Goal: Find specific page/section

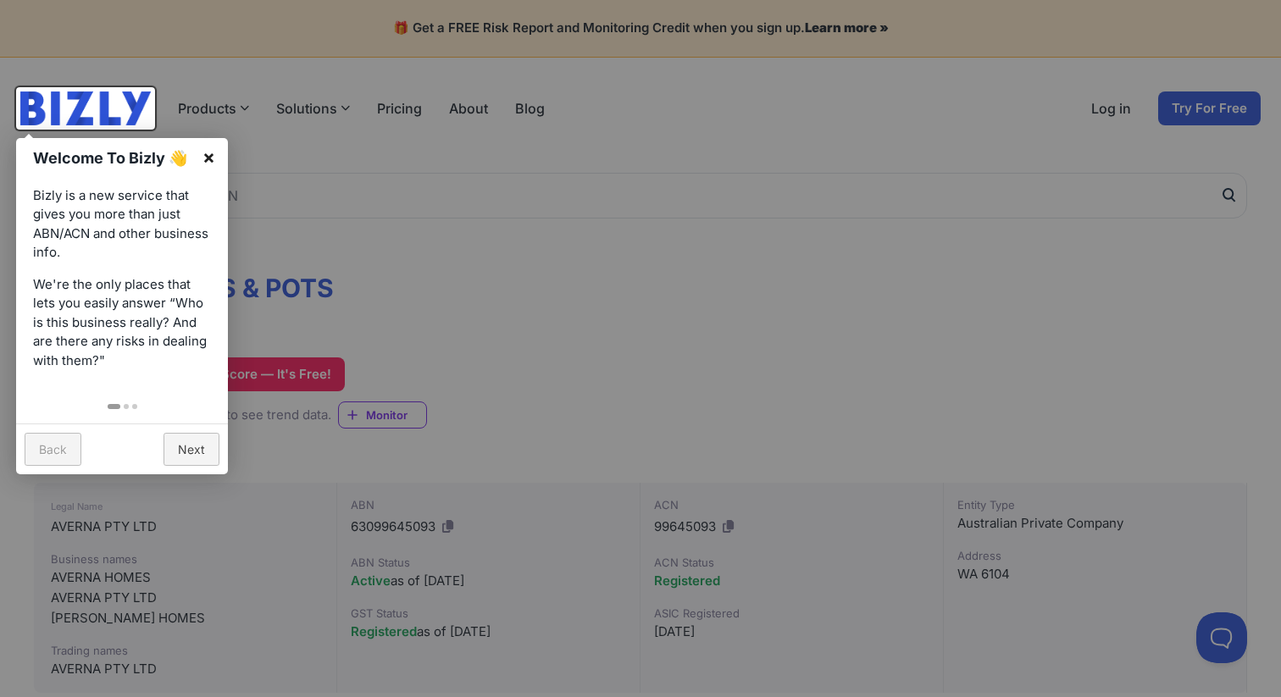
click at [204, 160] on link "×" at bounding box center [209, 157] width 38 height 38
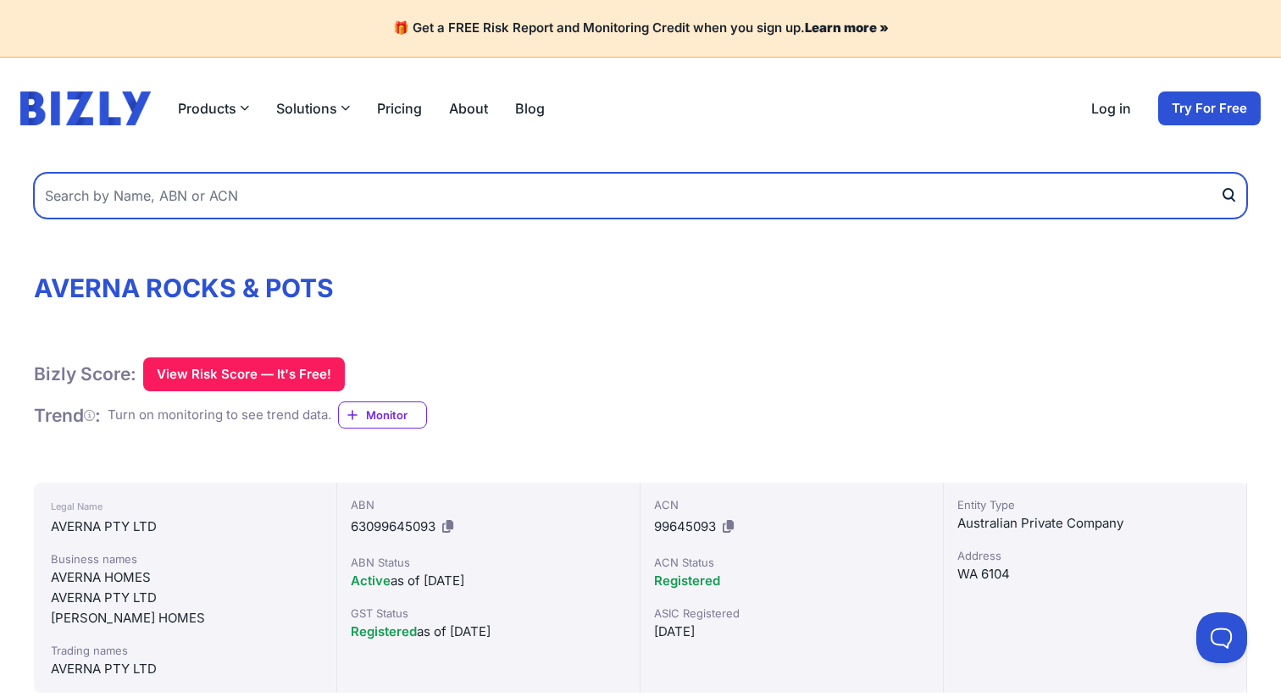
click at [213, 203] on input "text" at bounding box center [640, 196] width 1213 height 46
type input "averna homes"
click at [1220, 173] on button "submit" at bounding box center [1233, 196] width 27 height 46
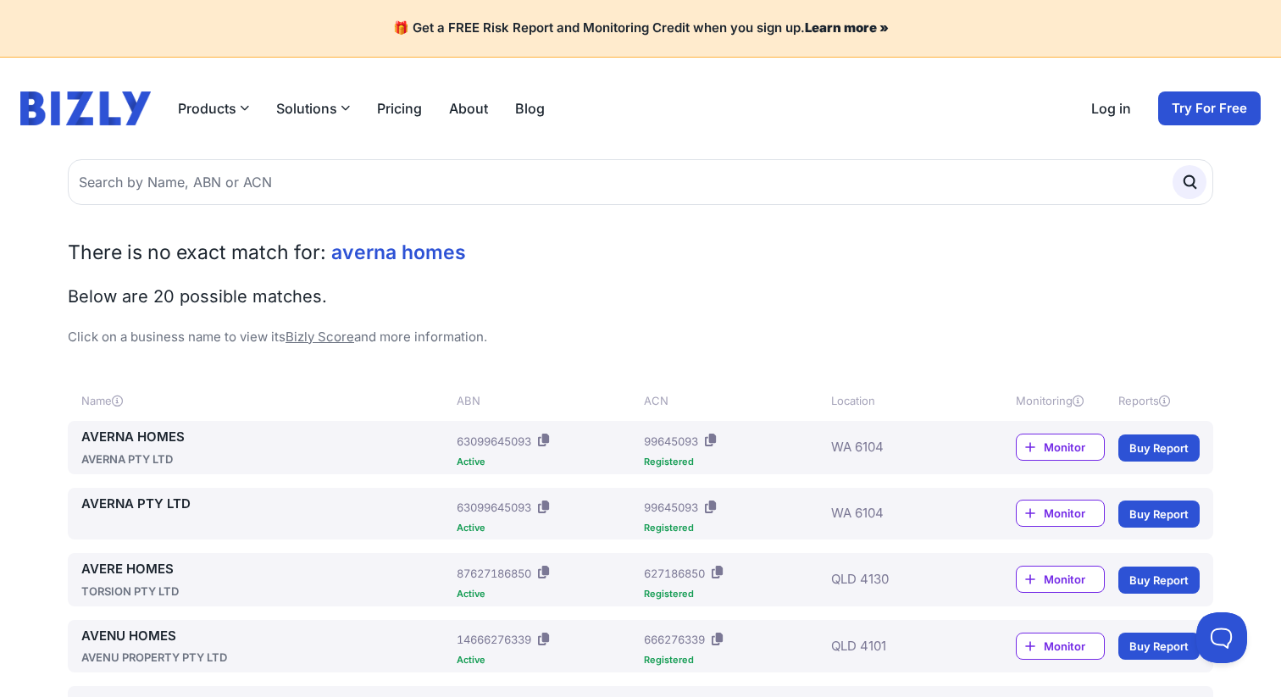
click at [168, 442] on link "AVERNA HOMES" at bounding box center [265, 437] width 368 height 19
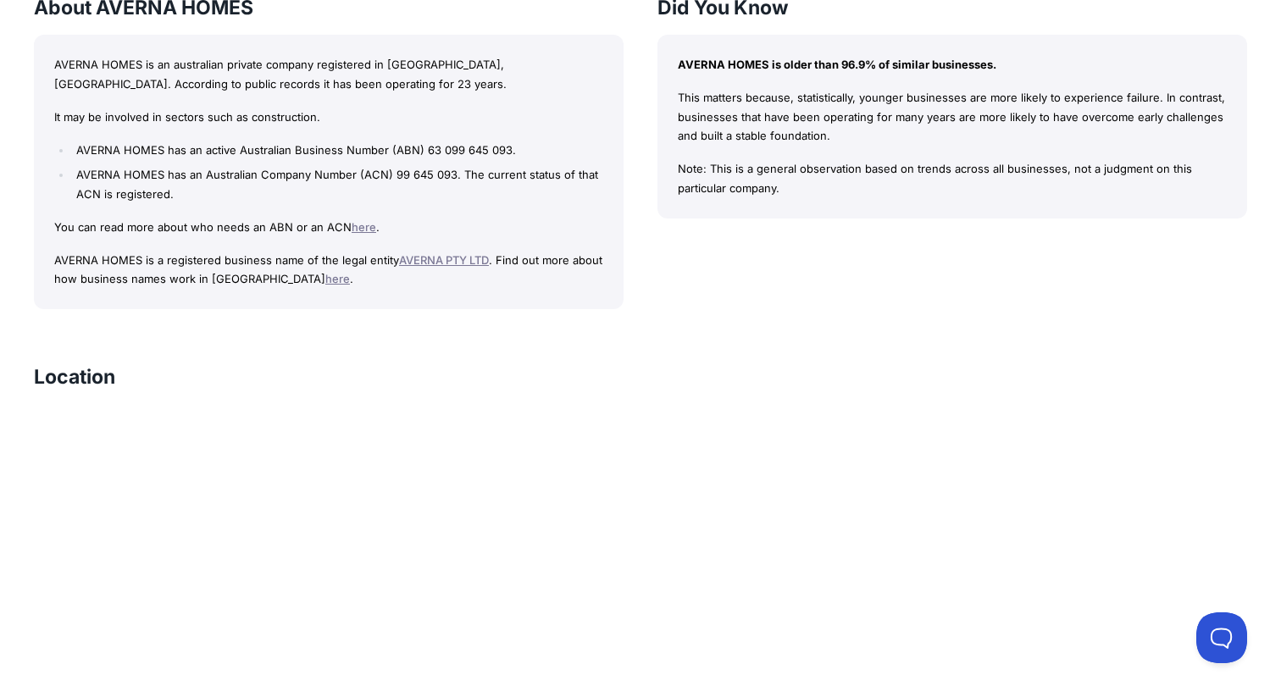
scroll to position [1611, 0]
